Goal: Task Accomplishment & Management: Use online tool/utility

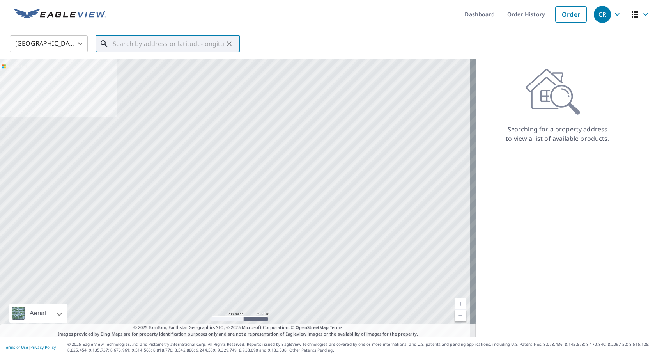
click at [168, 43] on input "text" at bounding box center [168, 44] width 111 height 22
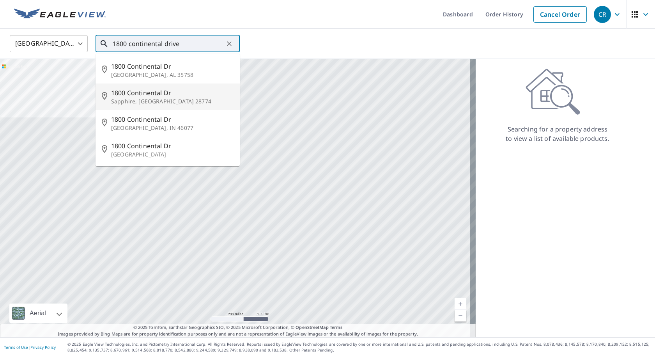
click at [138, 102] on p "Sapphire, [GEOGRAPHIC_DATA] 28774" at bounding box center [172, 101] width 122 height 8
type input "[STREET_ADDRESS][PERSON_NAME]"
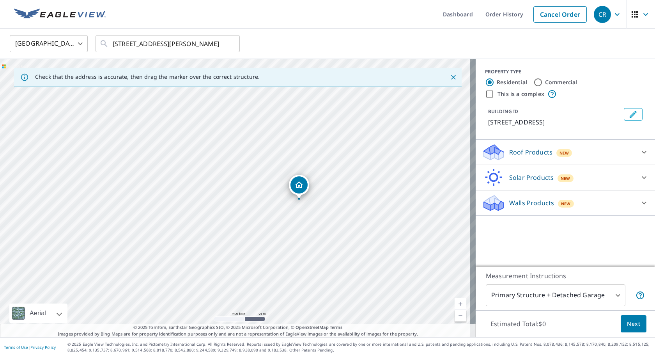
drag, startPoint x: 234, startPoint y: 182, endPoint x: 291, endPoint y: 179, distance: 57.0
drag, startPoint x: 177, startPoint y: 207, endPoint x: 277, endPoint y: 210, distance: 99.4
click at [277, 210] on div "[STREET_ADDRESS][PERSON_NAME]" at bounding box center [237, 198] width 475 height 278
drag, startPoint x: 284, startPoint y: 186, endPoint x: 283, endPoint y: 282, distance: 96.7
click at [283, 282] on div "[STREET_ADDRESS][PERSON_NAME]" at bounding box center [237, 198] width 475 height 278
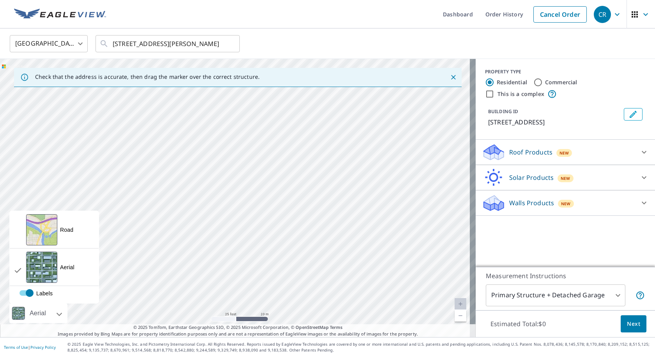
click at [68, 309] on div "[STREET_ADDRESS][PERSON_NAME]" at bounding box center [237, 198] width 475 height 278
click at [44, 232] on div "View aerial and more..." at bounding box center [41, 229] width 31 height 31
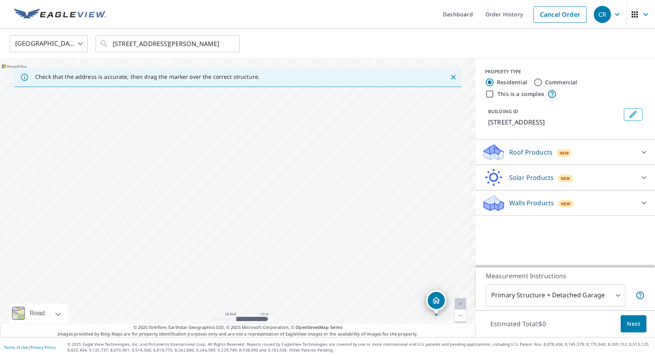
drag, startPoint x: 142, startPoint y: 205, endPoint x: 342, endPoint y: 320, distance: 231.0
click at [343, 320] on div "[STREET_ADDRESS][PERSON_NAME]" at bounding box center [237, 198] width 475 height 278
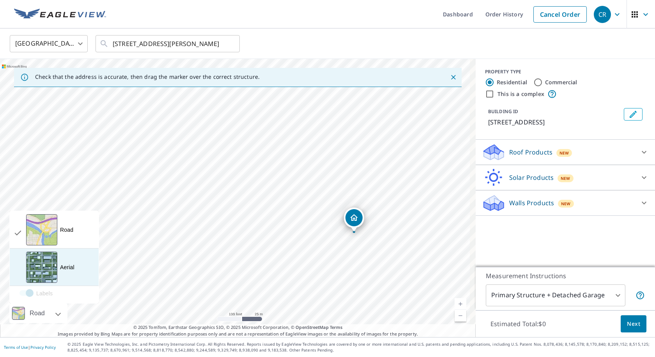
click at [42, 266] on div "View aerial and more..." at bounding box center [41, 266] width 31 height 31
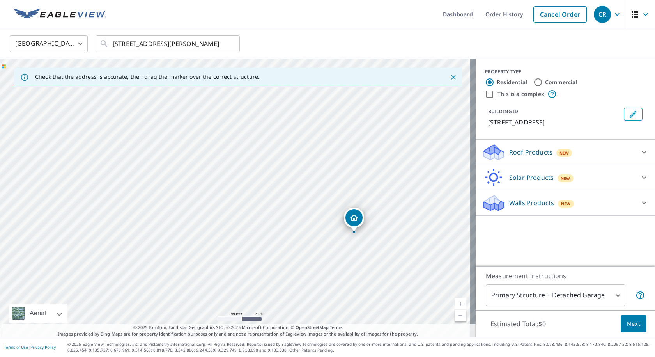
click at [217, 153] on div "[STREET_ADDRESS][PERSON_NAME]" at bounding box center [237, 198] width 475 height 278
drag, startPoint x: 189, startPoint y: 192, endPoint x: 336, endPoint y: 306, distance: 186.7
click at [336, 306] on div "[STREET_ADDRESS][PERSON_NAME]" at bounding box center [237, 198] width 475 height 278
click at [203, 45] on input "[STREET_ADDRESS][PERSON_NAME]" at bounding box center [168, 44] width 111 height 22
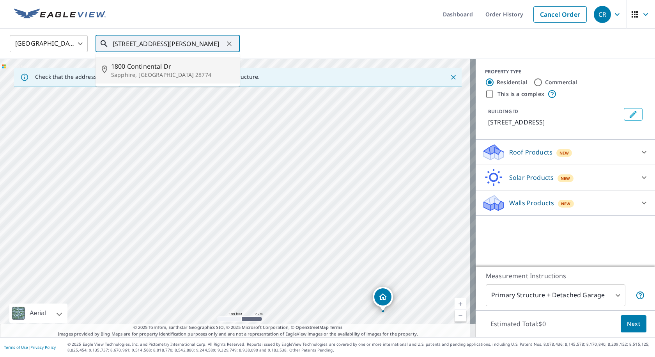
click at [141, 64] on span "1800 Continental Dr" at bounding box center [172, 66] width 122 height 9
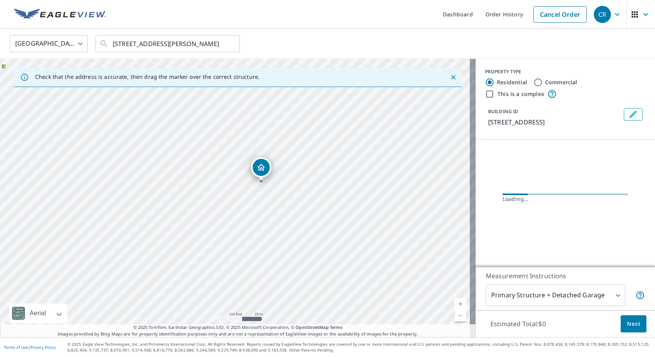
drag, startPoint x: 239, startPoint y: 185, endPoint x: 265, endPoint y: 170, distance: 30.4
drag, startPoint x: 157, startPoint y: 219, endPoint x: 192, endPoint y: 241, distance: 41.3
click at [192, 242] on div "[STREET_ADDRESS][PERSON_NAME]" at bounding box center [237, 198] width 475 height 278
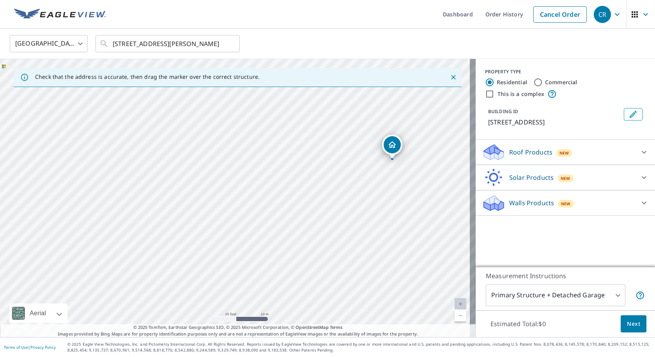
drag, startPoint x: 209, startPoint y: 246, endPoint x: 366, endPoint y: 208, distance: 161.5
click at [366, 208] on div "[STREET_ADDRESS][PERSON_NAME]" at bounding box center [237, 198] width 475 height 278
